Goal: Information Seeking & Learning: Learn about a topic

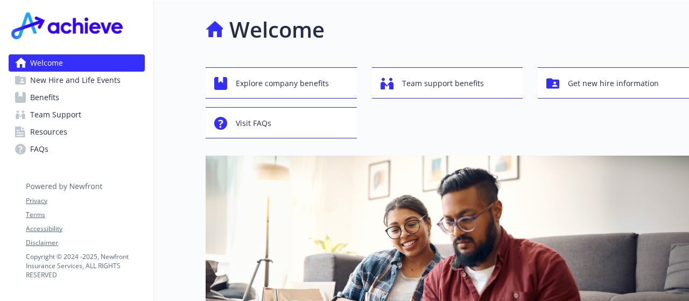
click at [47, 103] on span "Benefits" at bounding box center [44, 97] width 29 height 17
